Goal: Task Accomplishment & Management: Manage account settings

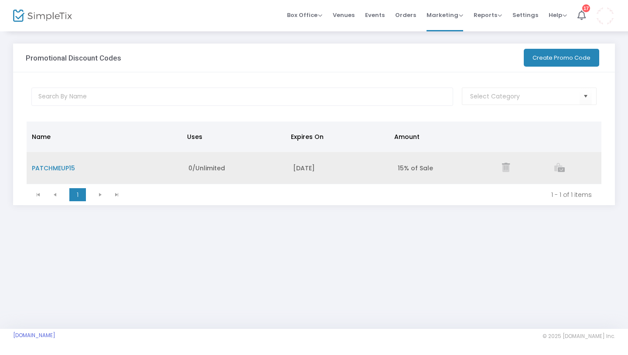
click at [67, 169] on span "PATCHMEUP15" at bounding box center [53, 168] width 43 height 9
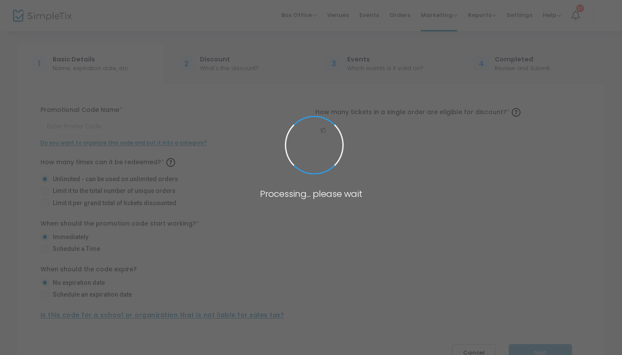
type input "PATCHMEUP15"
radio input "false"
radio input "true"
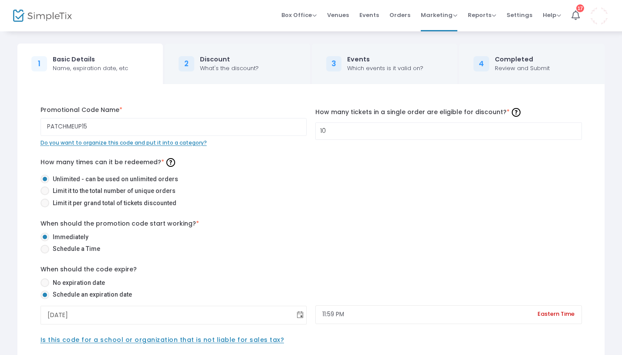
click at [300, 315] on span "Toggle calendar" at bounding box center [300, 315] width 14 height 14
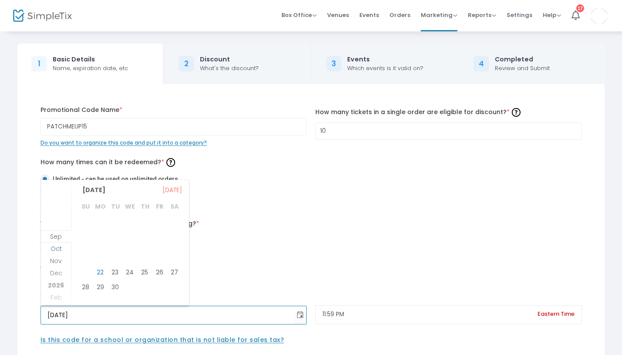
click at [56, 245] on span "Oct" at bounding box center [56, 248] width 11 height 9
click at [129, 225] on span "1" at bounding box center [129, 224] width 15 height 15
type input "10/1/2025"
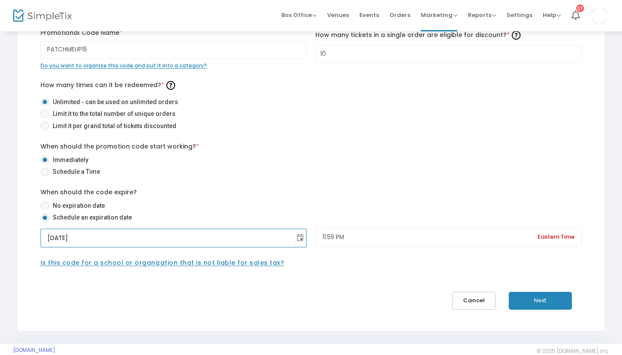
scroll to position [78, 0]
click at [556, 299] on button "Next" at bounding box center [540, 301] width 63 height 18
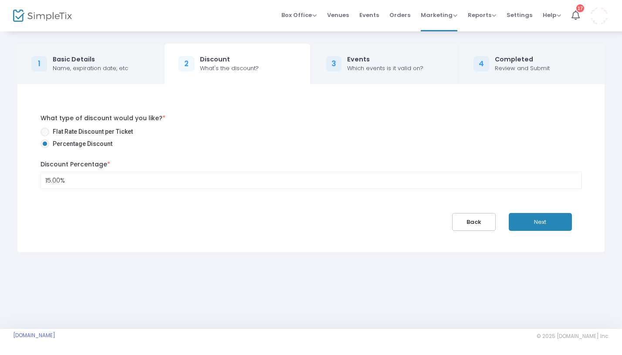
scroll to position [0, 0]
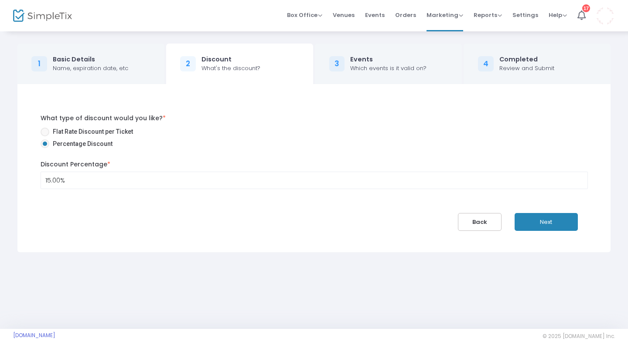
click at [552, 213] on div "What type of discount would you like? * Flat Rate Discount per Ticket Percentag…" at bounding box center [313, 168] width 573 height 126
click at [550, 222] on button "Next" at bounding box center [545, 222] width 63 height 18
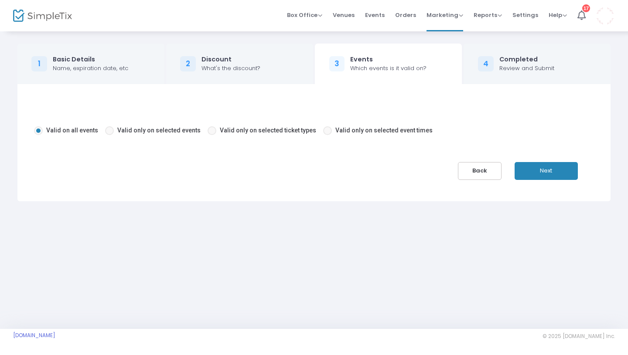
click at [552, 164] on button "Next" at bounding box center [545, 171] width 63 height 18
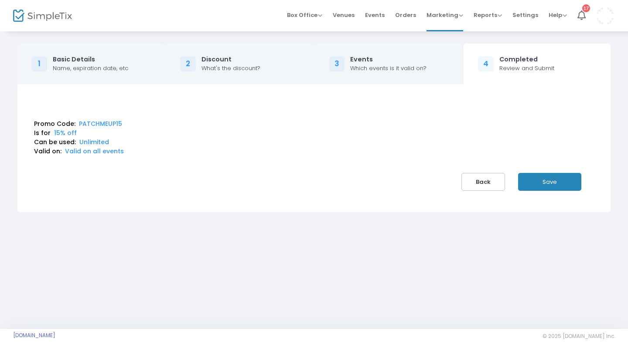
click at [550, 185] on button "Save" at bounding box center [549, 182] width 63 height 18
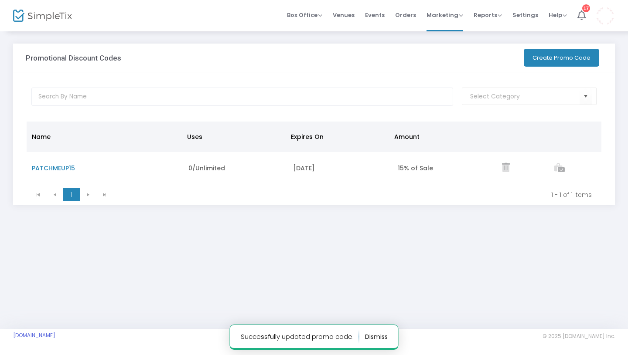
click at [610, 134] on div "Name Uses Expires On Amount PATCHMEUP15 0/Unlimited Oct 1, 2025 15% of Sale 1 1…" at bounding box center [313, 163] width 601 height 84
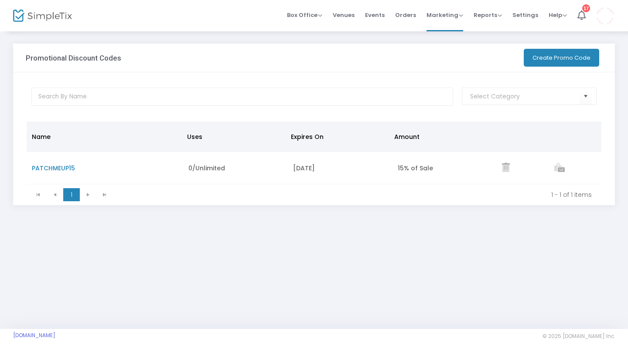
click at [543, 58] on button "Create Promo Code" at bounding box center [560, 58] width 75 height 18
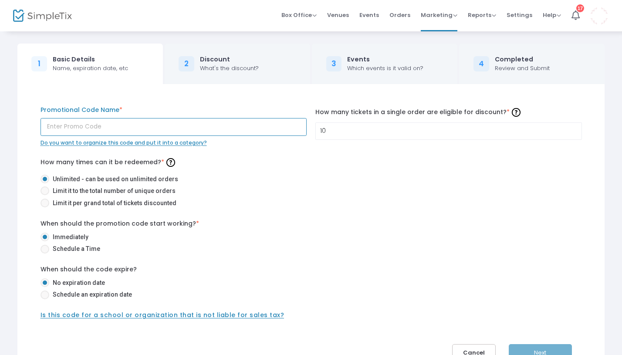
click at [135, 122] on input "text" at bounding box center [174, 127] width 267 height 18
type input "Ash25"
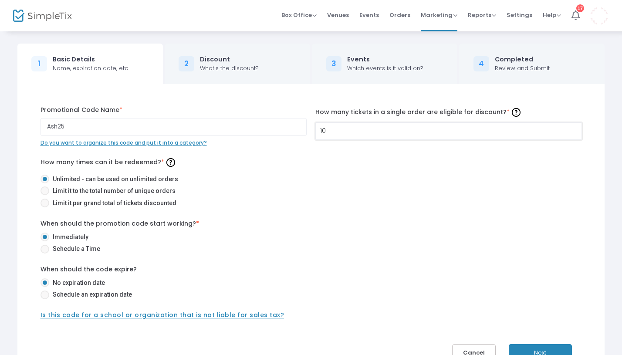
click at [332, 132] on input "10" at bounding box center [449, 131] width 266 height 17
type input "1"
click at [286, 167] on div "How many times can it be redeemed? * Unlimited - can be used on unlimited order…" at bounding box center [312, 183] width 542 height 55
click at [45, 190] on span at bounding box center [45, 191] width 9 height 9
click at [45, 195] on input "Limit it to the total number of unique orders" at bounding box center [44, 195] width 0 height 0
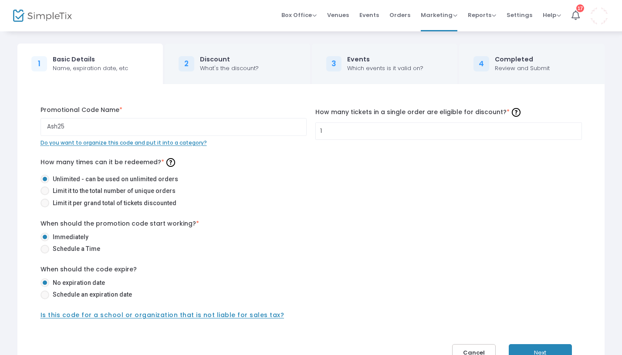
radio input "true"
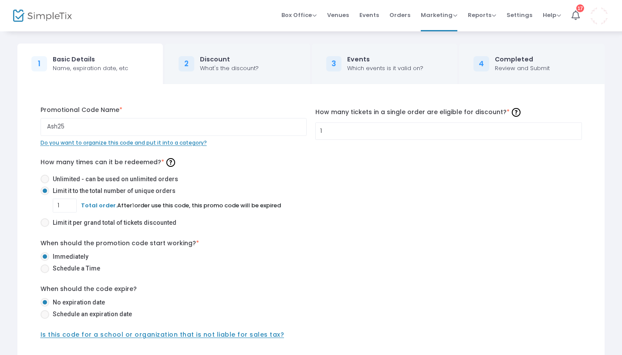
click at [384, 199] on div "1 Total order. After 1 order use this code, this promo code will be expired" at bounding box center [318, 206] width 530 height 14
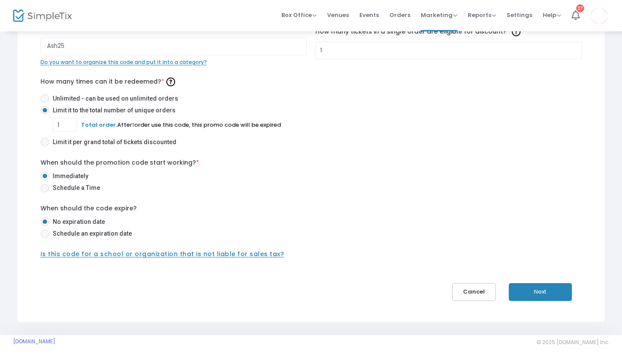
scroll to position [87, 0]
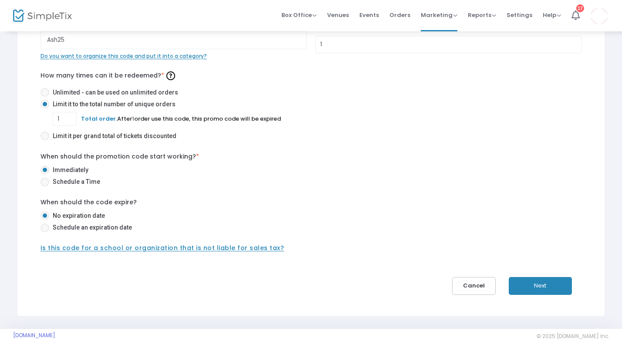
click at [543, 284] on button "Next" at bounding box center [540, 286] width 63 height 18
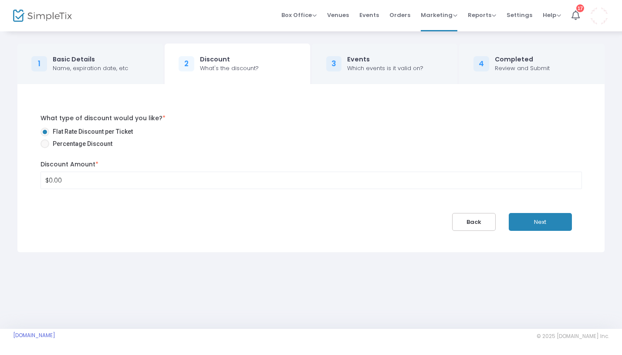
scroll to position [0, 0]
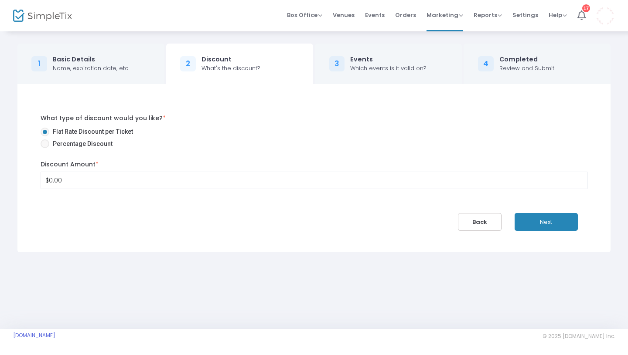
click at [48, 143] on span at bounding box center [45, 143] width 9 height 9
click at [45, 148] on input "Percentage Discount" at bounding box center [44, 148] width 0 height 0
radio input "true"
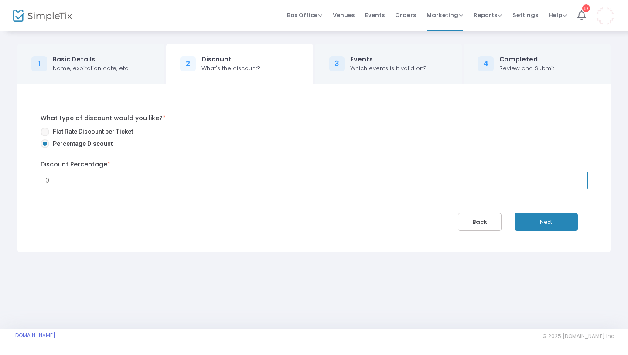
click at [83, 180] on input "0" at bounding box center [314, 180] width 546 height 17
type input "25.00%"
click at [241, 130] on label "Flat Rate Discount per Ticket" at bounding box center [311, 131] width 540 height 9
click at [45, 136] on input "Flat Rate Discount per Ticket" at bounding box center [44, 136] width 0 height 0
radio input "true"
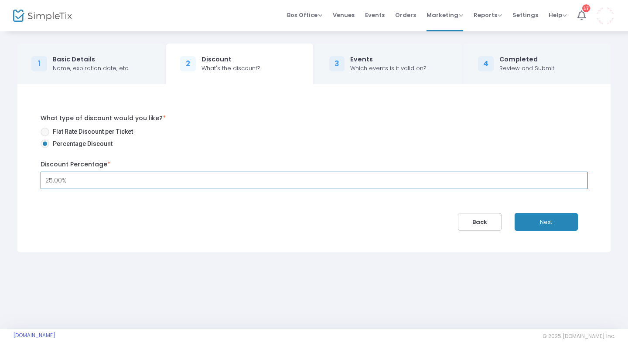
type input "$25.00"
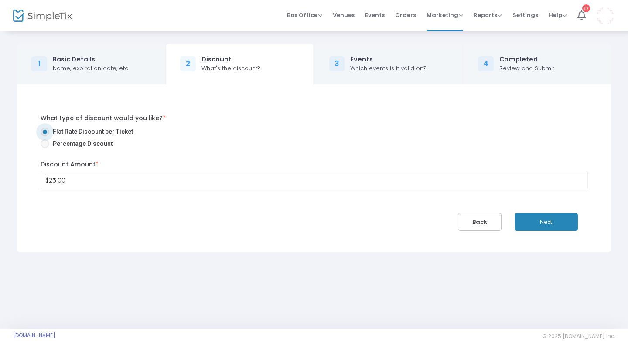
click at [44, 144] on span at bounding box center [45, 143] width 9 height 9
click at [44, 148] on input "Percentage Discount" at bounding box center [44, 148] width 0 height 0
radio input "true"
type input "25.00%"
click at [534, 219] on button "Next" at bounding box center [545, 222] width 63 height 18
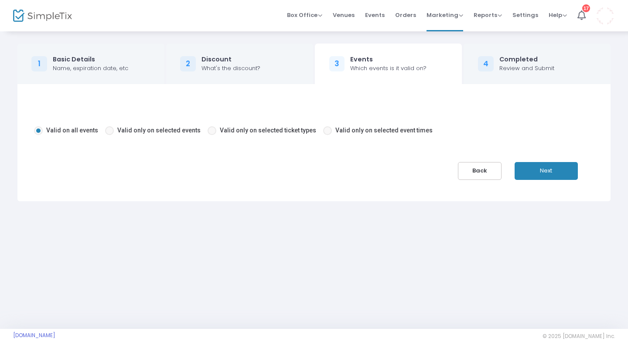
click at [554, 165] on button "Next" at bounding box center [545, 171] width 63 height 18
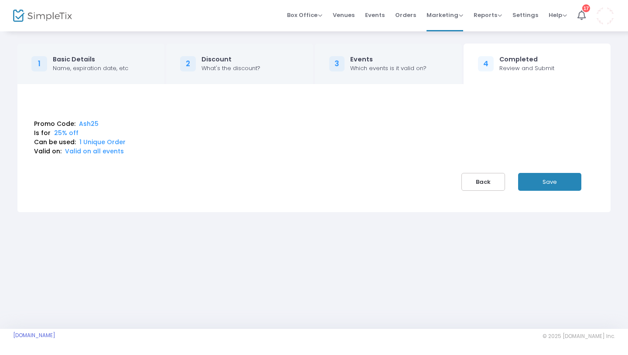
click at [556, 180] on button "Save" at bounding box center [549, 182] width 63 height 18
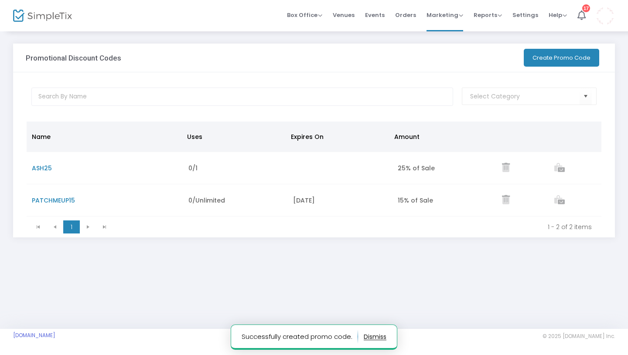
click at [566, 60] on button "Create Promo Code" at bounding box center [560, 58] width 75 height 18
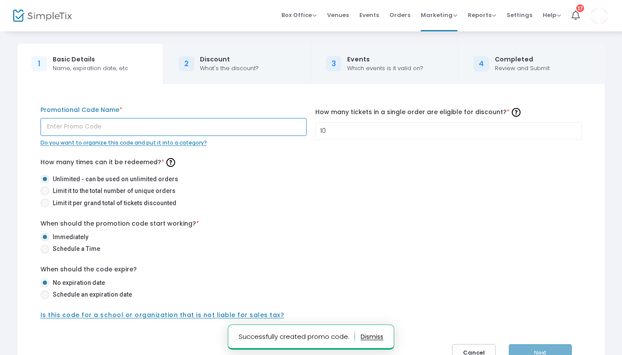
click at [136, 123] on input "text" at bounding box center [174, 127] width 267 height 18
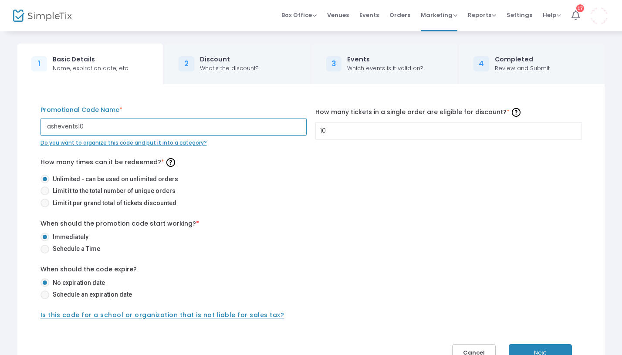
type input "ashevents10"
click at [531, 347] on button "Next" at bounding box center [540, 353] width 63 height 18
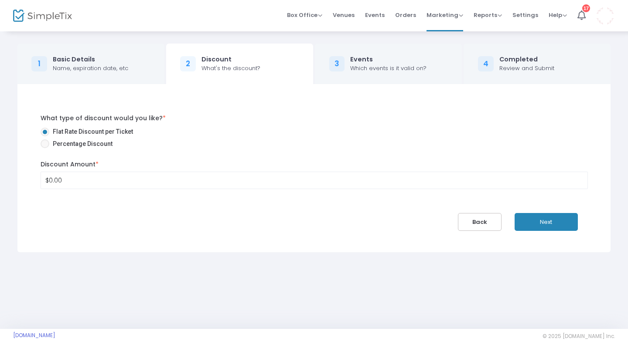
click at [85, 144] on span "Percentage Discount" at bounding box center [80, 143] width 63 height 9
click at [45, 148] on input "Percentage Discount" at bounding box center [44, 148] width 0 height 0
radio input "true"
click at [76, 182] on input "0" at bounding box center [314, 180] width 546 height 17
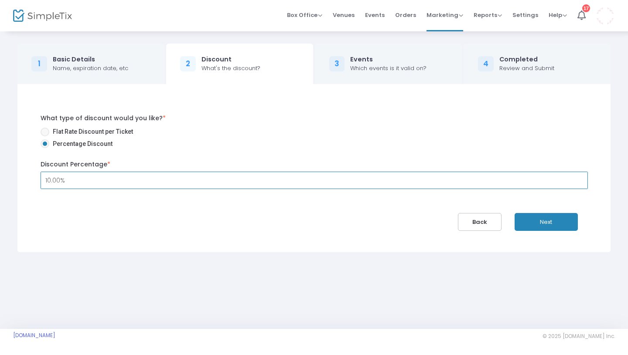
click at [300, 142] on label "Percentage Discount" at bounding box center [311, 143] width 540 height 9
click at [45, 148] on input "Percentage Discount" at bounding box center [44, 148] width 0 height 0
click at [69, 181] on input "10" at bounding box center [314, 180] width 546 height 17
type input "15.00%"
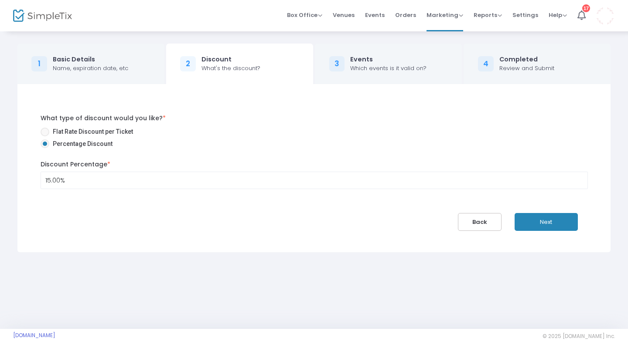
click at [271, 144] on label "Percentage Discount" at bounding box center [311, 143] width 540 height 9
click at [45, 148] on input "Percentage Discount" at bounding box center [44, 148] width 0 height 0
click at [331, 158] on div "What type of discount would you like? * Flat Rate Discount per Ticket Percentag…" at bounding box center [314, 151] width 560 height 75
click at [314, 218] on div "What type of discount would you like? * Flat Rate Discount per Ticket Percentag…" at bounding box center [313, 168] width 573 height 126
click at [528, 225] on button "Next" at bounding box center [545, 222] width 63 height 18
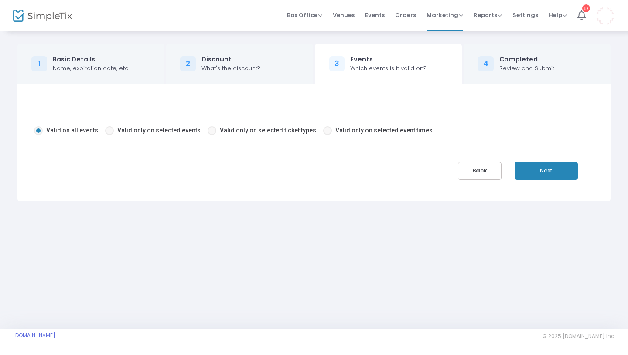
click at [547, 174] on button "Next" at bounding box center [545, 171] width 63 height 18
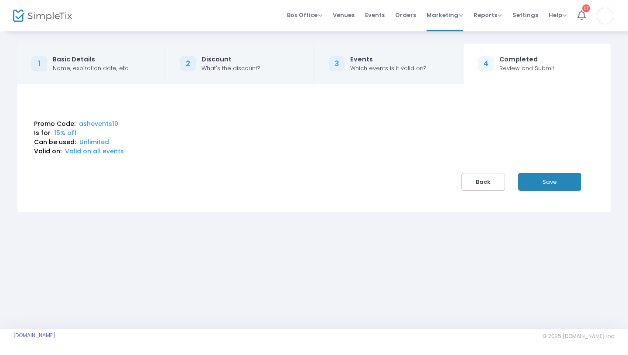
click at [476, 186] on button "Back" at bounding box center [483, 182] width 44 height 18
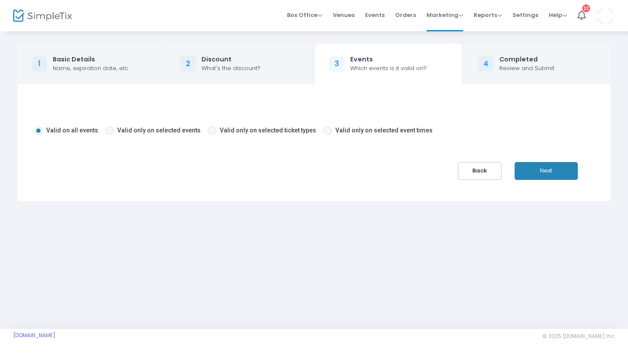
click at [476, 172] on button "Back" at bounding box center [480, 171] width 44 height 18
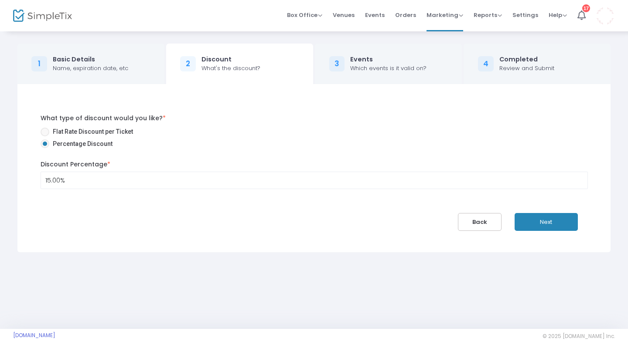
click at [477, 223] on button "Back" at bounding box center [480, 222] width 44 height 18
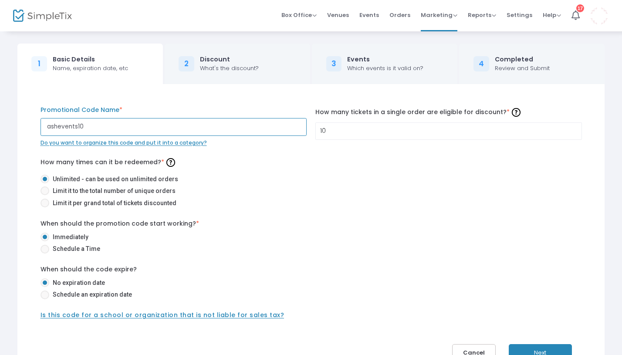
click at [93, 124] on input "ashevents10" at bounding box center [174, 127] width 267 height 18
type input "ashevents15"
click at [526, 354] on button "Next" at bounding box center [540, 353] width 63 height 18
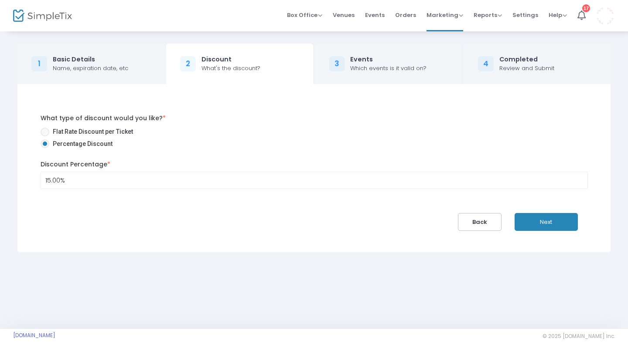
click at [545, 225] on button "Next" at bounding box center [545, 222] width 63 height 18
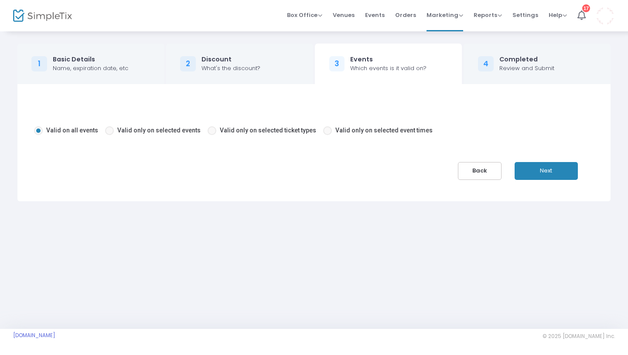
click at [539, 163] on button "Next" at bounding box center [545, 171] width 63 height 18
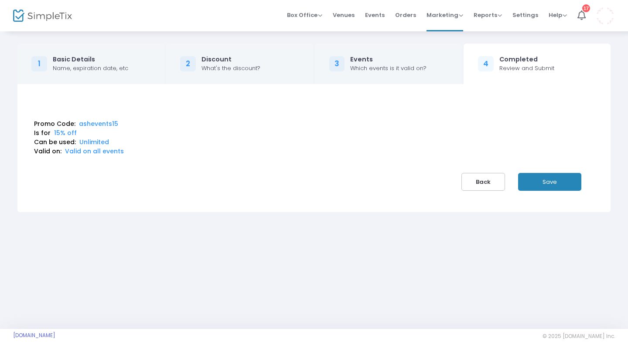
click at [540, 184] on button "Save" at bounding box center [549, 182] width 63 height 18
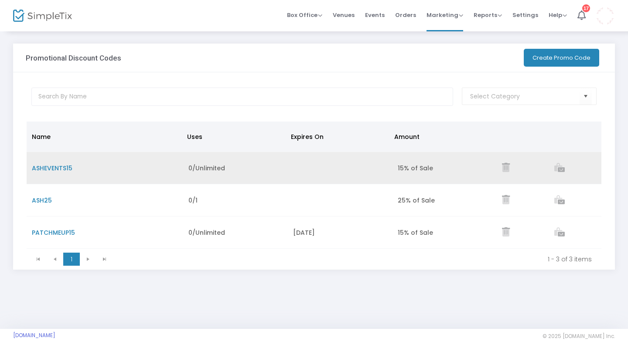
click at [75, 169] on td "ASHEVENTS15" at bounding box center [105, 168] width 156 height 32
click at [68, 166] on span "ASHEVENTS15" at bounding box center [52, 168] width 41 height 9
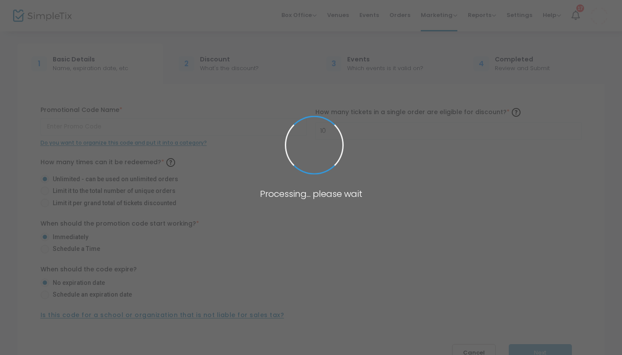
type input "ASHEVENTS15"
